Goal: Understand process/instructions

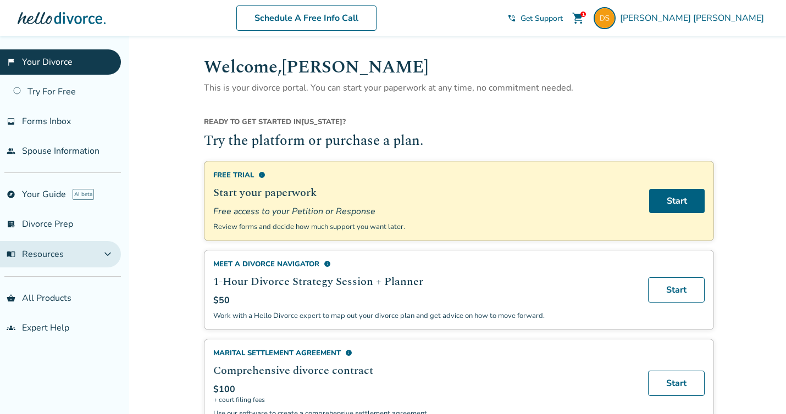
click at [114, 254] on span "expand_more" at bounding box center [107, 254] width 13 height 13
click at [114, 254] on span "expand_less" at bounding box center [107, 254] width 13 height 13
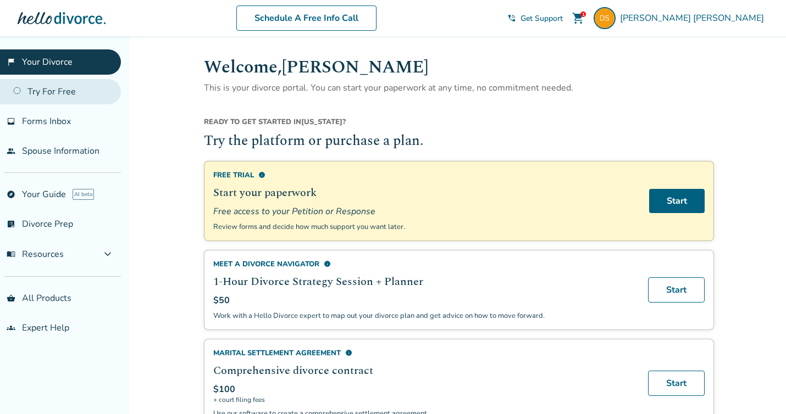
click at [104, 102] on link "Try For Free" at bounding box center [60, 91] width 121 height 25
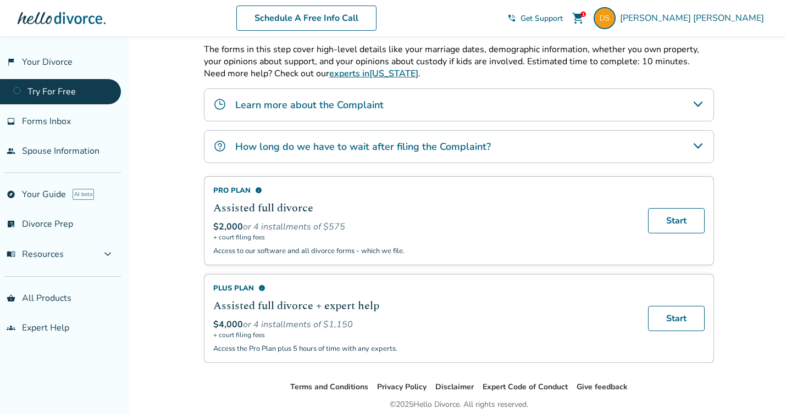
scroll to position [149, 0]
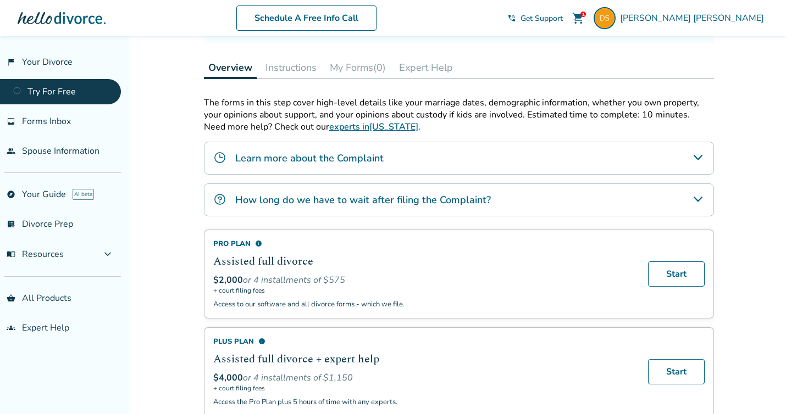
click at [301, 68] on button "Instructions" at bounding box center [291, 68] width 60 height 22
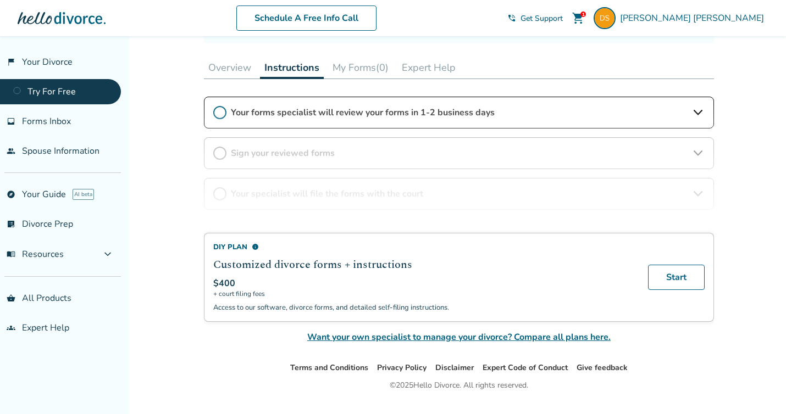
click at [353, 64] on button "My Forms (0)" at bounding box center [360, 68] width 65 height 22
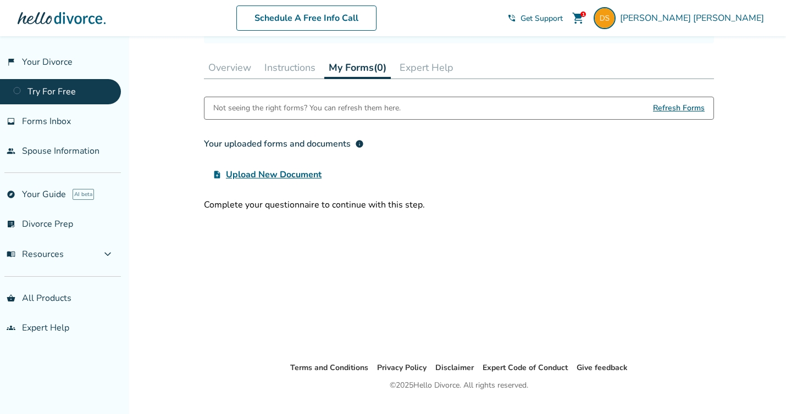
click at [418, 70] on button "Expert Help" at bounding box center [426, 68] width 63 height 22
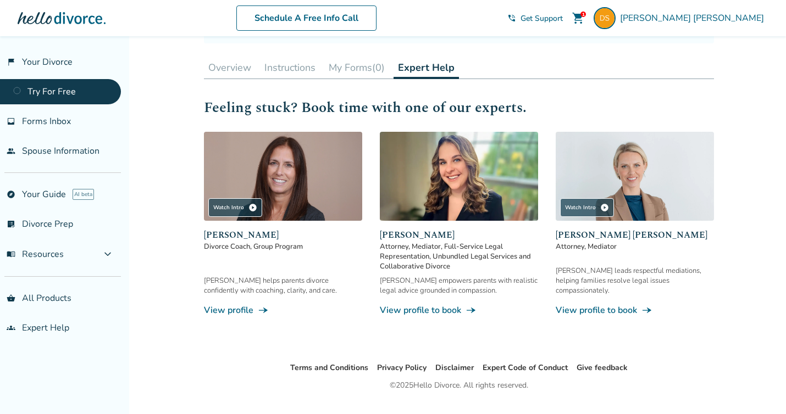
click at [222, 65] on button "Overview" at bounding box center [230, 68] width 52 height 22
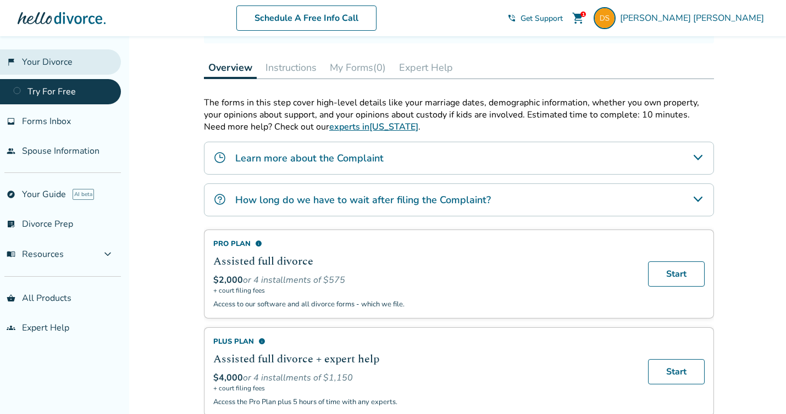
click at [63, 64] on link "flag_2 Your Divorce" at bounding box center [60, 61] width 121 height 25
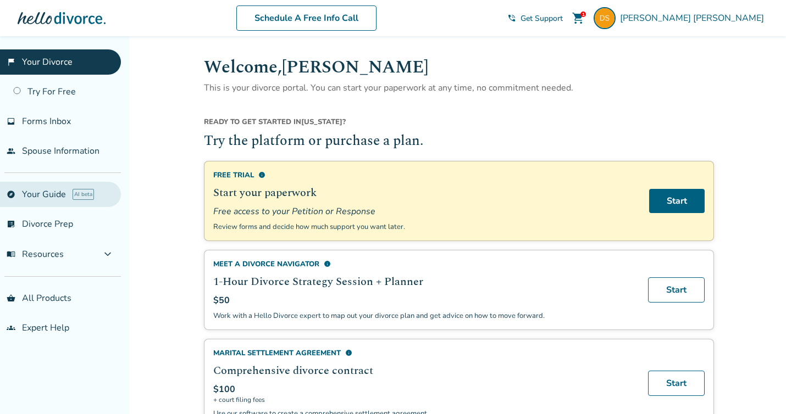
click at [36, 198] on link "explore Your Guide AI beta" at bounding box center [60, 194] width 121 height 25
